Goal: Task Accomplishment & Management: Manage account settings

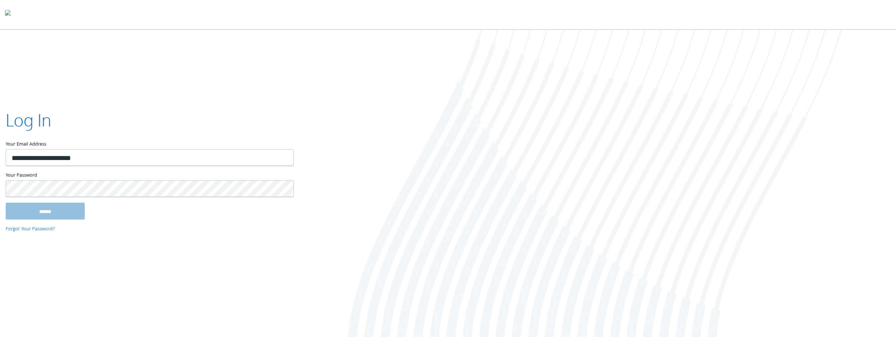
type input "**********"
click at [6, 203] on input "******" at bounding box center [45, 211] width 79 height 17
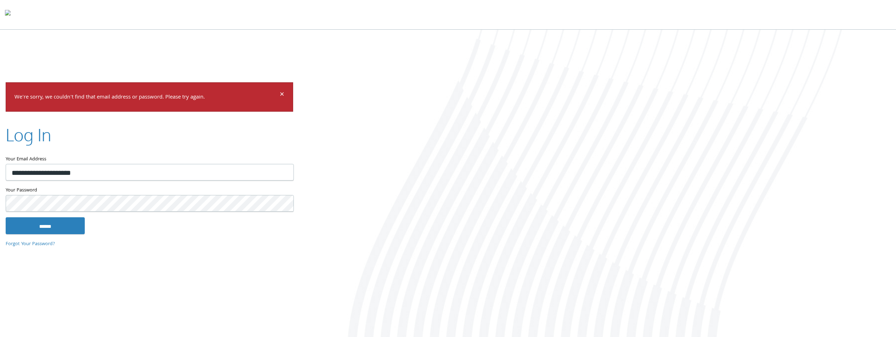
click at [0, 211] on html "Home Solutions Technology Partners Features About Us Schedule a Demo Blog Log In" at bounding box center [448, 169] width 896 height 338
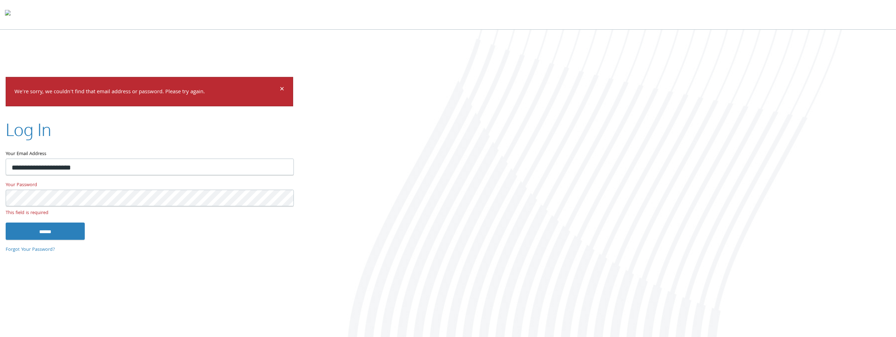
click at [6, 222] on input "******" at bounding box center [45, 230] width 79 height 17
